Goal: Transaction & Acquisition: Purchase product/service

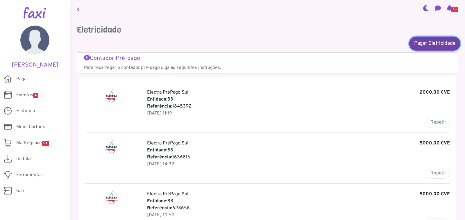
click at [427, 44] on link "Pagar Eletricidade" at bounding box center [434, 43] width 51 height 14
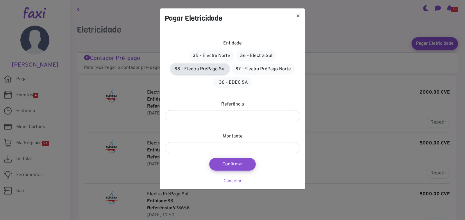
click at [201, 68] on link "88 - Electra PréPago Sul" at bounding box center [200, 69] width 59 height 11
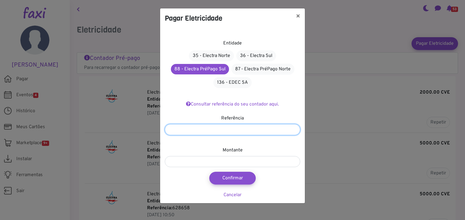
click at [214, 127] on input "number" at bounding box center [232, 129] width 135 height 11
type input "*******"
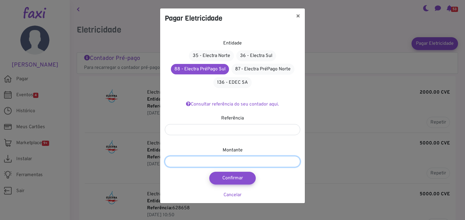
click at [195, 162] on input "number" at bounding box center [232, 161] width 135 height 11
click at [195, 159] on input "number" at bounding box center [232, 161] width 135 height 11
type input "****"
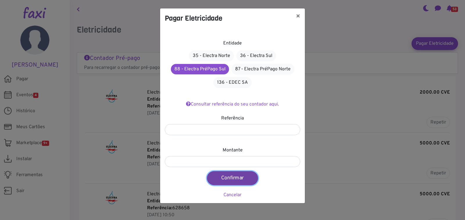
click at [223, 180] on button "Confirmar" at bounding box center [232, 178] width 51 height 14
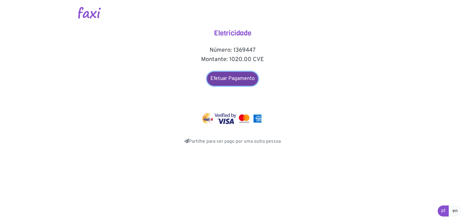
click at [240, 81] on link "Efetuar Pagamento" at bounding box center [232, 79] width 51 height 14
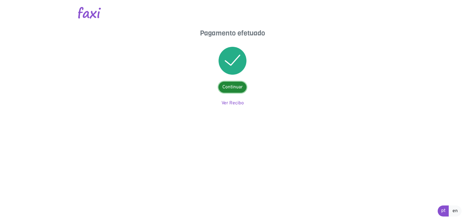
click at [239, 87] on link "Continuar" at bounding box center [233, 87] width 28 height 11
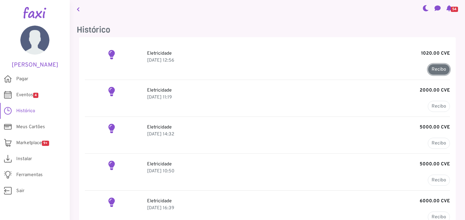
click at [431, 71] on link "Recibo" at bounding box center [439, 69] width 22 height 11
